Goal: Find contact information: Find contact information

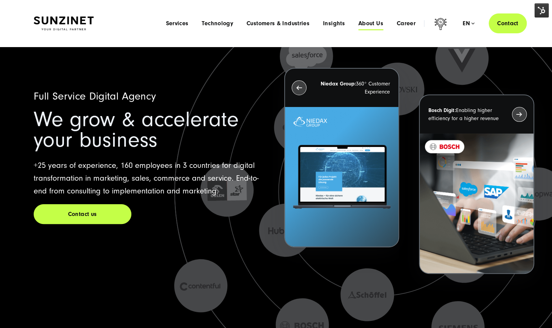
click at [370, 24] on span "About Us" at bounding box center [370, 23] width 25 height 7
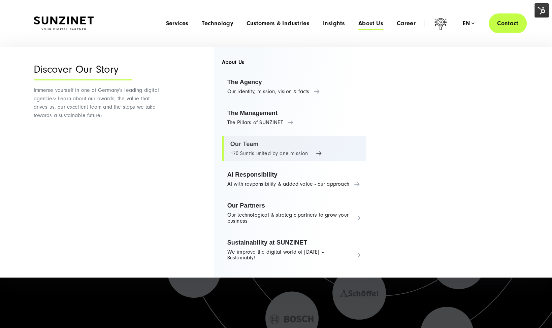
click at [237, 143] on link "Our Team 170 Sunzis united by one mission" at bounding box center [294, 149] width 144 height 26
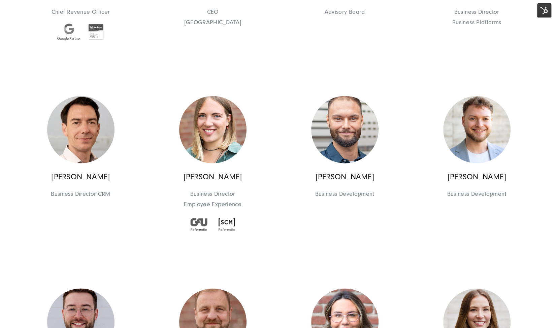
scroll to position [2236, 0]
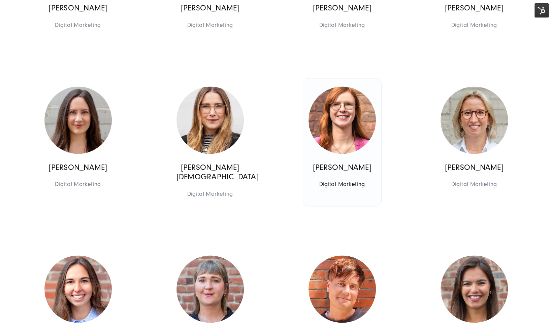
click at [330, 182] on link "[PERSON_NAME] Digital Marketing Digital Marketing" at bounding box center [342, 142] width 78 height 128
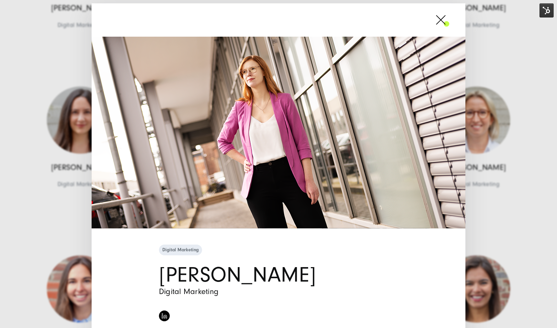
scroll to position [92, 0]
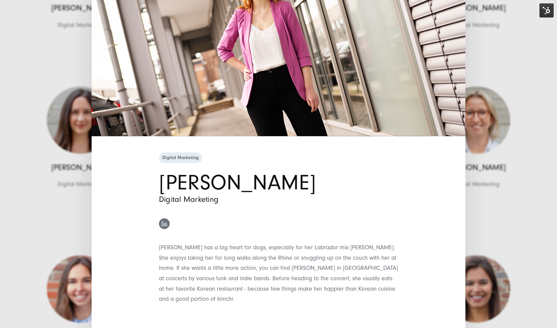
click at [162, 223] on img at bounding box center [164, 223] width 5 height 5
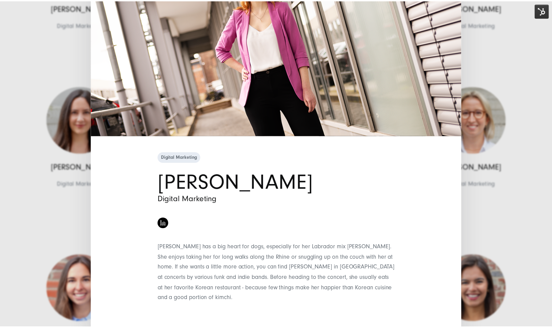
scroll to position [0, 0]
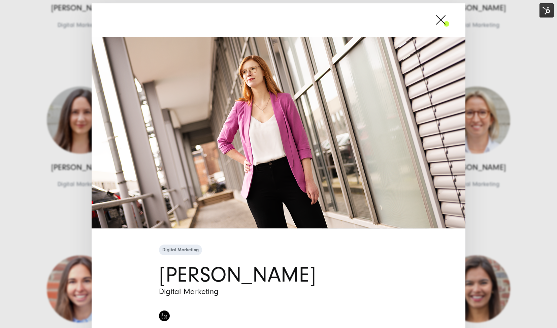
click at [449, 23] on span at bounding box center [449, 19] width 0 height 17
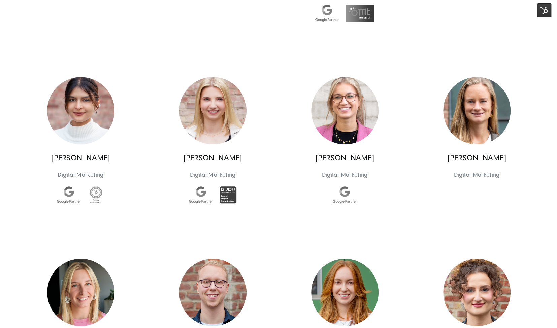
scroll to position [1886, 0]
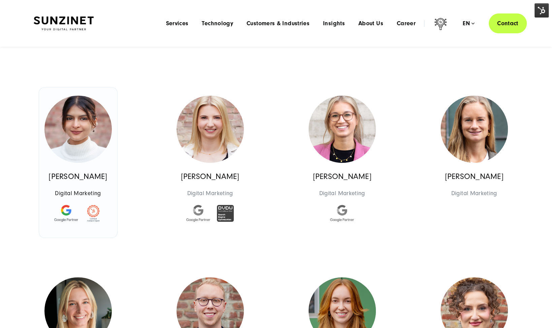
click at [76, 142] on img at bounding box center [77, 129] width 67 height 67
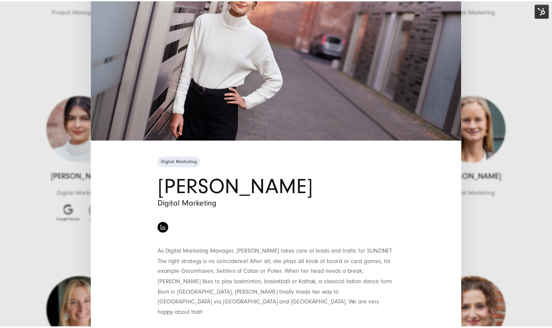
scroll to position [0, 0]
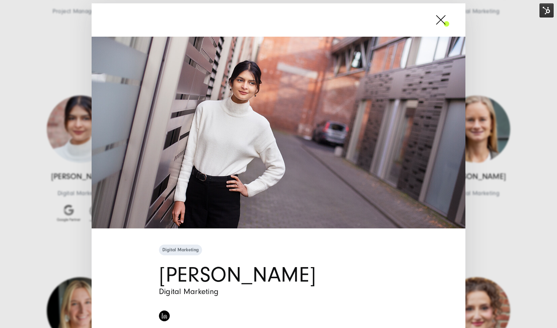
click at [449, 17] on span at bounding box center [449, 19] width 0 height 17
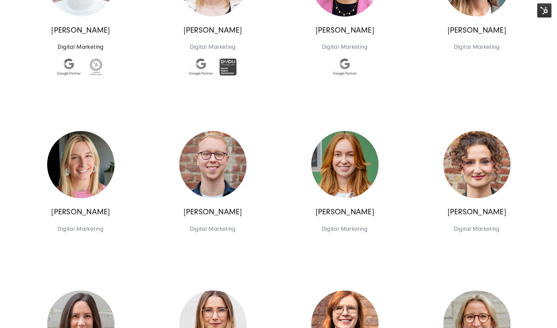
scroll to position [2032, 0]
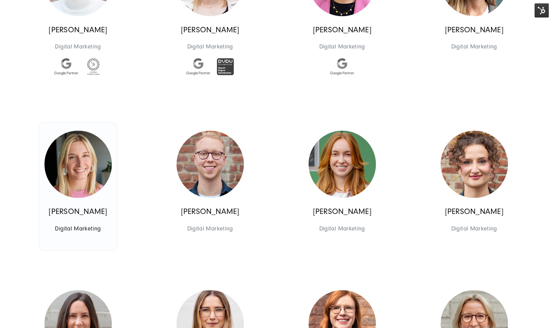
click at [85, 170] on img at bounding box center [77, 164] width 67 height 67
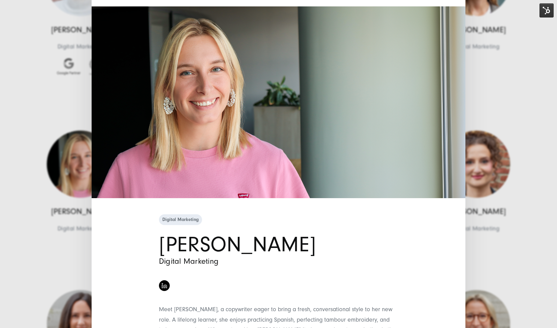
scroll to position [92, 0]
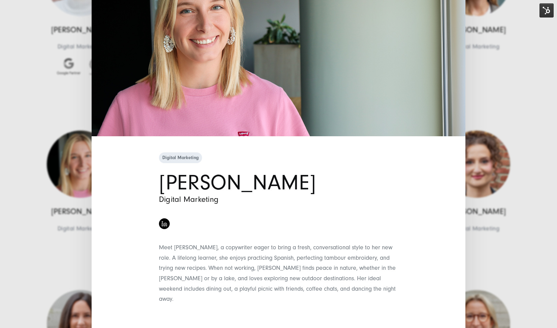
click at [176, 207] on div "Digital Marketing [PERSON_NAME] Digital Marketing" at bounding box center [278, 243] width 252 height 184
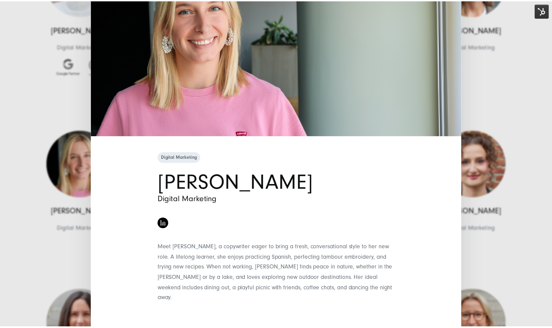
scroll to position [0, 0]
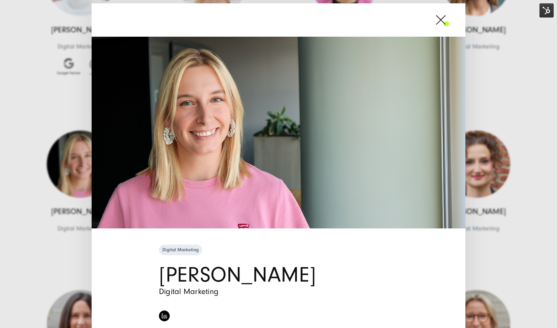
click at [449, 18] on span at bounding box center [449, 19] width 0 height 17
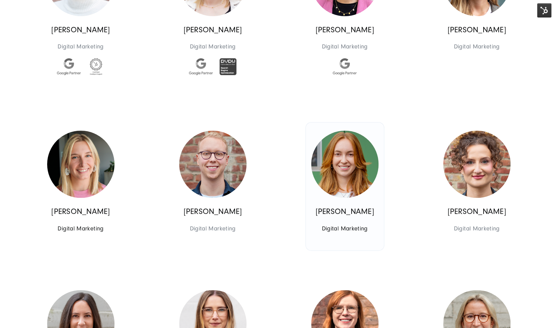
scroll to position [2064, 0]
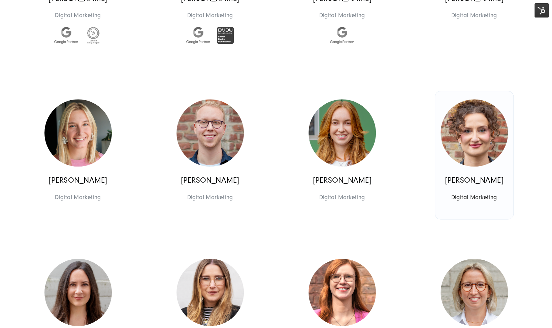
click at [454, 140] on img at bounding box center [473, 132] width 67 height 67
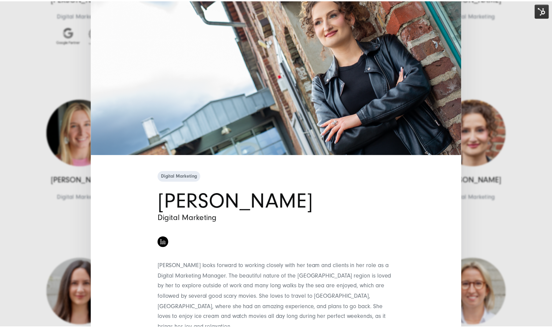
scroll to position [0, 0]
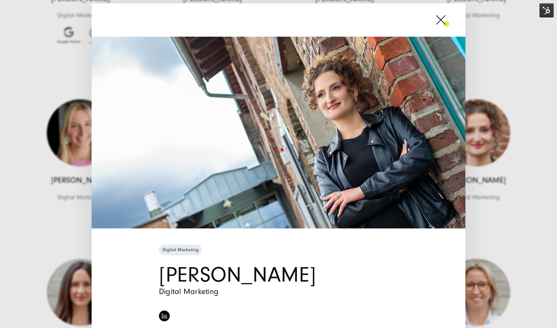
click at [449, 23] on span at bounding box center [449, 19] width 0 height 17
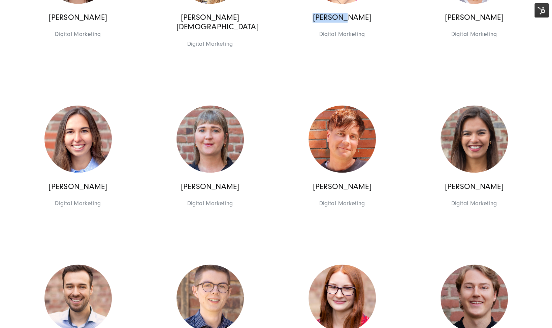
scroll to position [2410, 0]
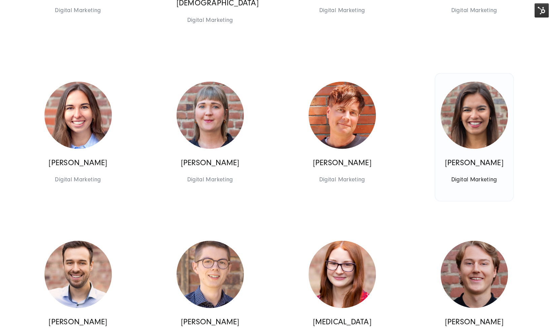
click at [476, 128] on img at bounding box center [473, 114] width 67 height 67
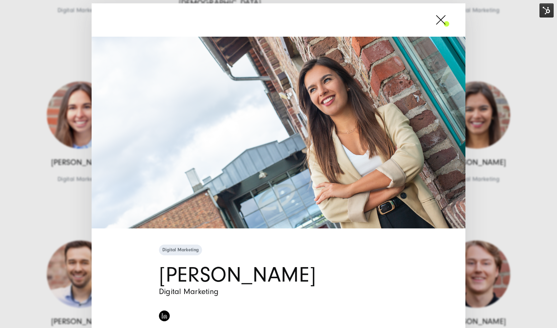
click at [449, 18] on span at bounding box center [449, 19] width 0 height 17
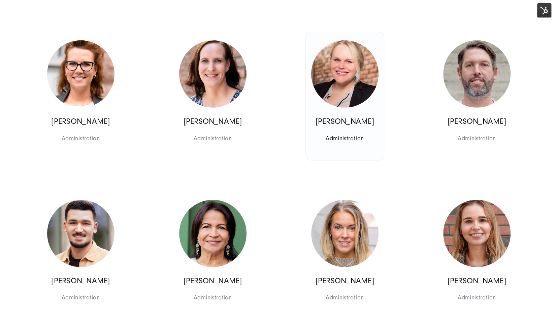
scroll to position [2987, 0]
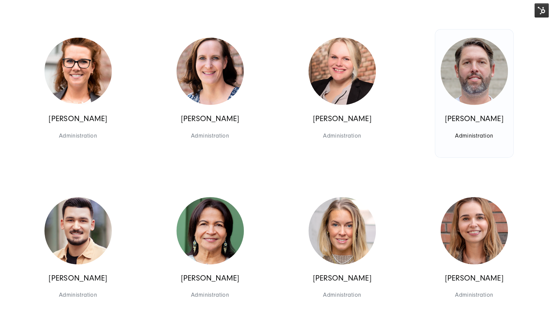
click at [463, 101] on img at bounding box center [473, 71] width 67 height 67
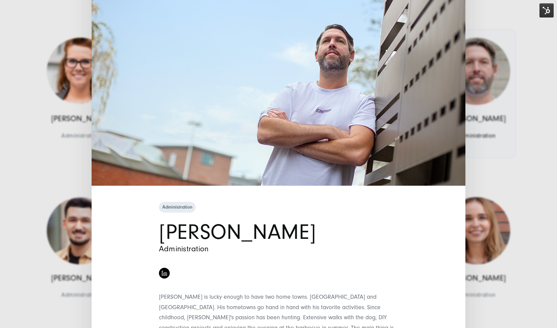
scroll to position [0, 0]
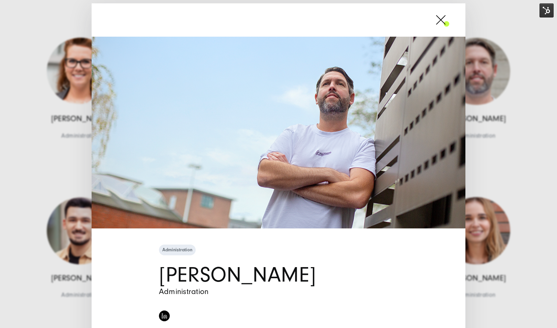
click at [449, 19] on span at bounding box center [449, 19] width 0 height 17
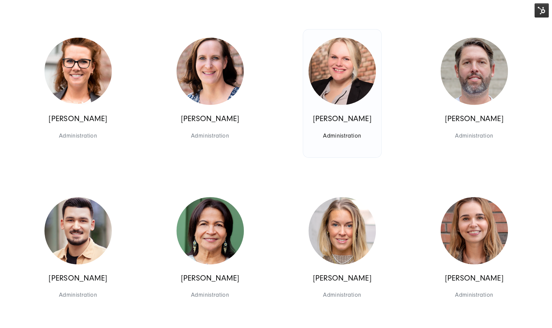
click at [341, 101] on img at bounding box center [341, 71] width 67 height 67
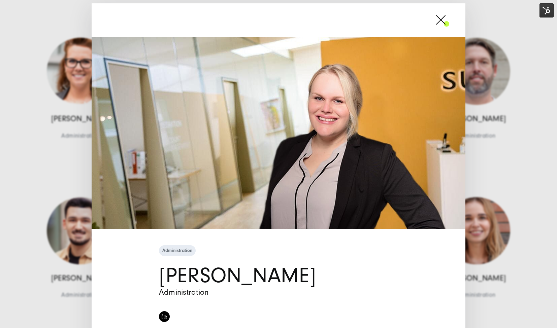
click at [449, 23] on span at bounding box center [449, 19] width 0 height 17
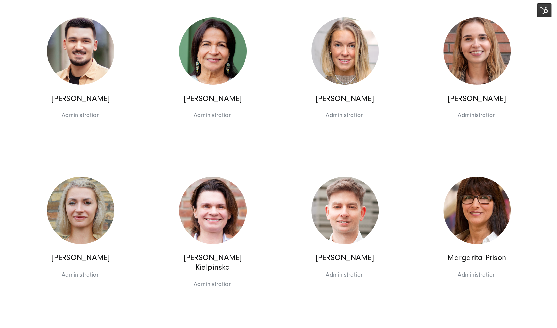
scroll to position [3168, 0]
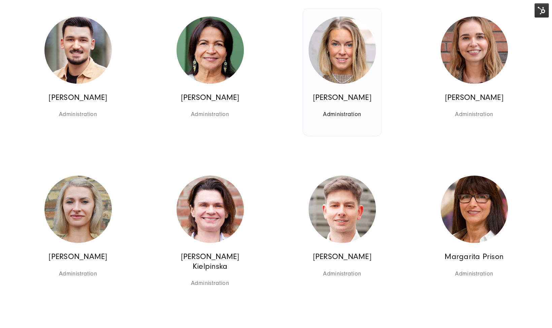
click at [350, 84] on img at bounding box center [341, 49] width 67 height 67
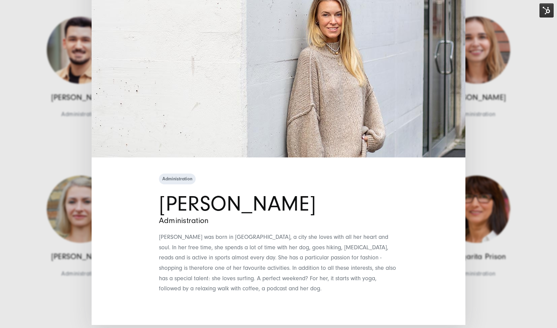
scroll to position [0, 0]
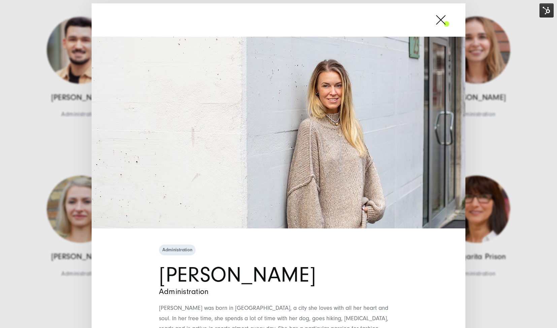
click at [449, 22] on span at bounding box center [449, 19] width 0 height 17
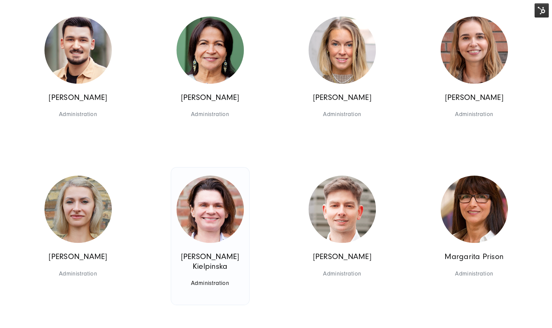
click at [210, 225] on img at bounding box center [209, 209] width 67 height 67
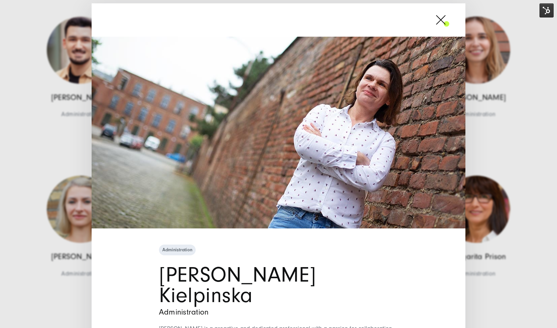
click at [449, 14] on span at bounding box center [449, 19] width 0 height 17
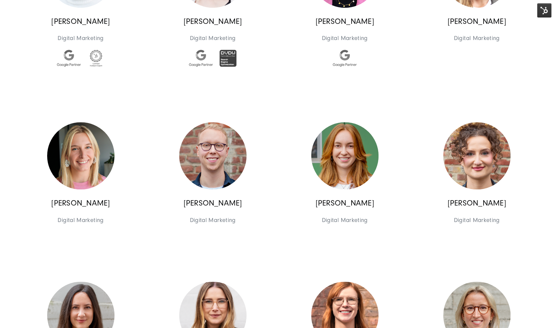
scroll to position [2042, 0]
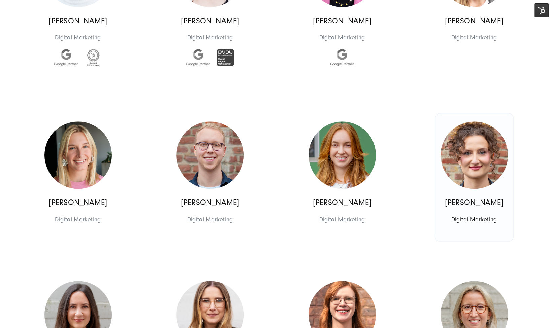
click at [463, 169] on img at bounding box center [473, 155] width 67 height 67
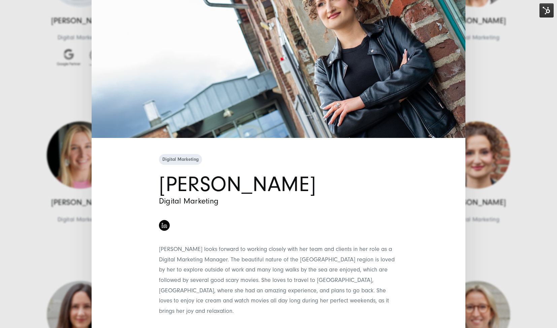
scroll to position [103, 0]
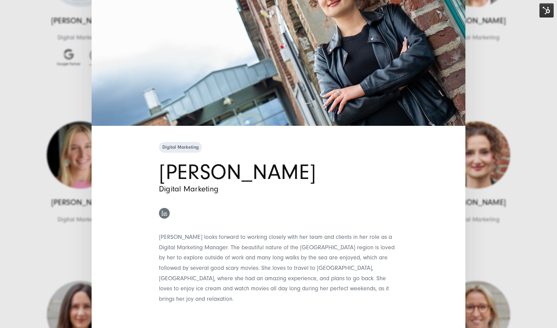
click at [165, 216] on link at bounding box center [164, 213] width 11 height 11
